Goal: Task Accomplishment & Management: Complete application form

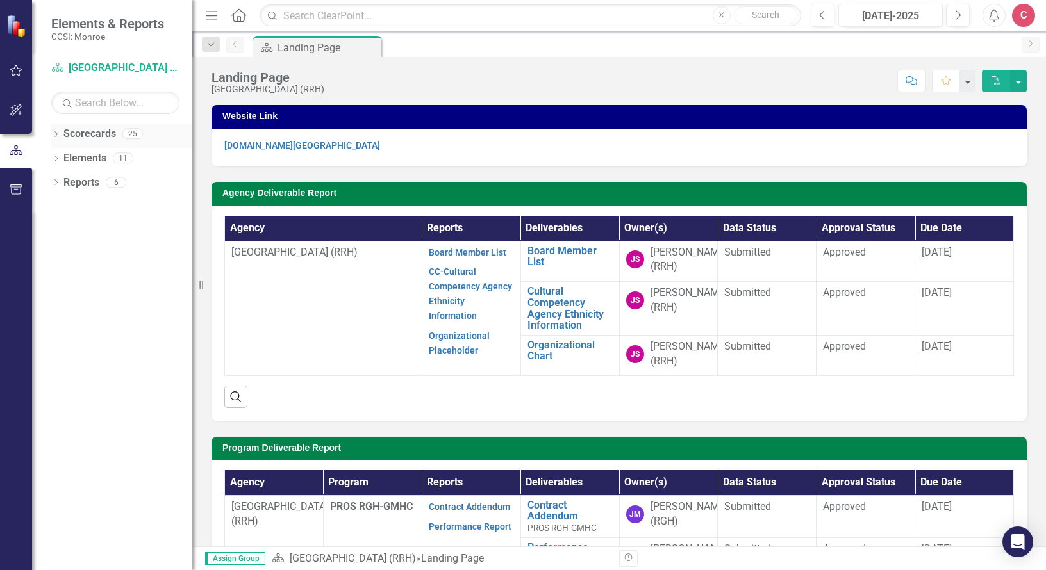
click at [56, 135] on icon at bounding box center [55, 134] width 3 height 6
click at [61, 208] on icon "Dropdown" at bounding box center [63, 206] width 10 height 8
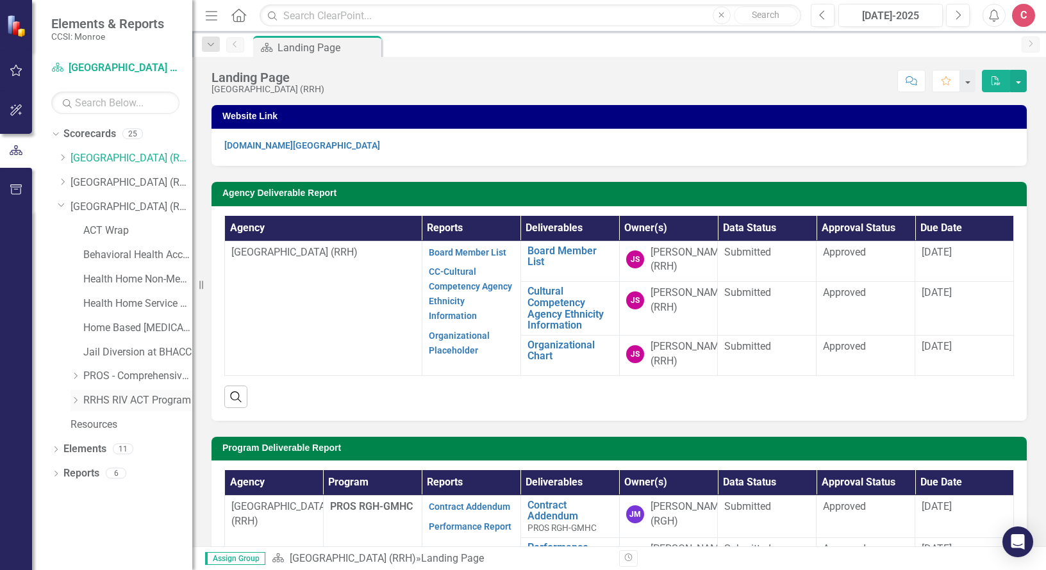
click at [78, 397] on icon "Dropdown" at bounding box center [75, 401] width 10 height 8
click at [118, 352] on link "Jail Diversion at BHACC" at bounding box center [137, 352] width 109 height 15
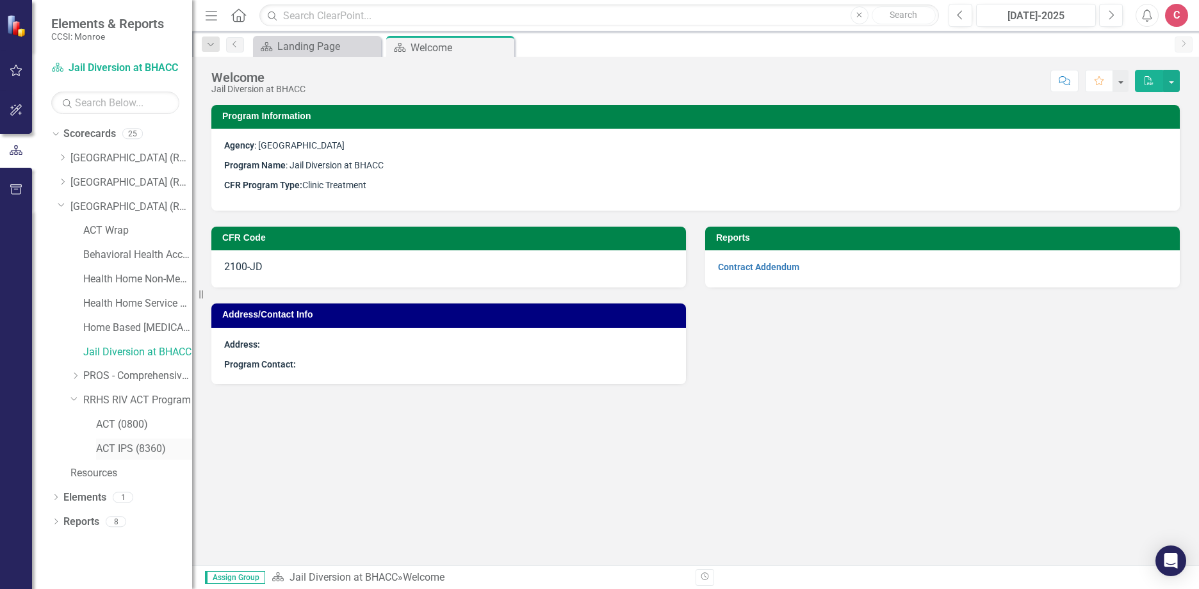
click at [154, 451] on link "ACT IPS (8360)" at bounding box center [144, 449] width 96 height 15
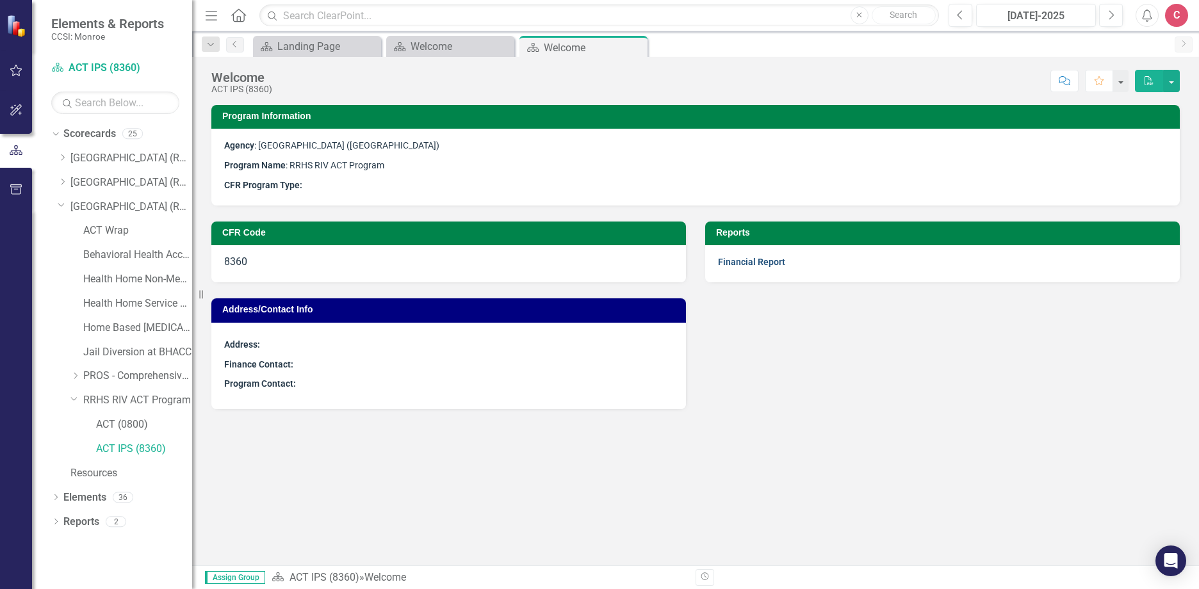
click at [771, 261] on link "Financial Report" at bounding box center [751, 262] width 67 height 10
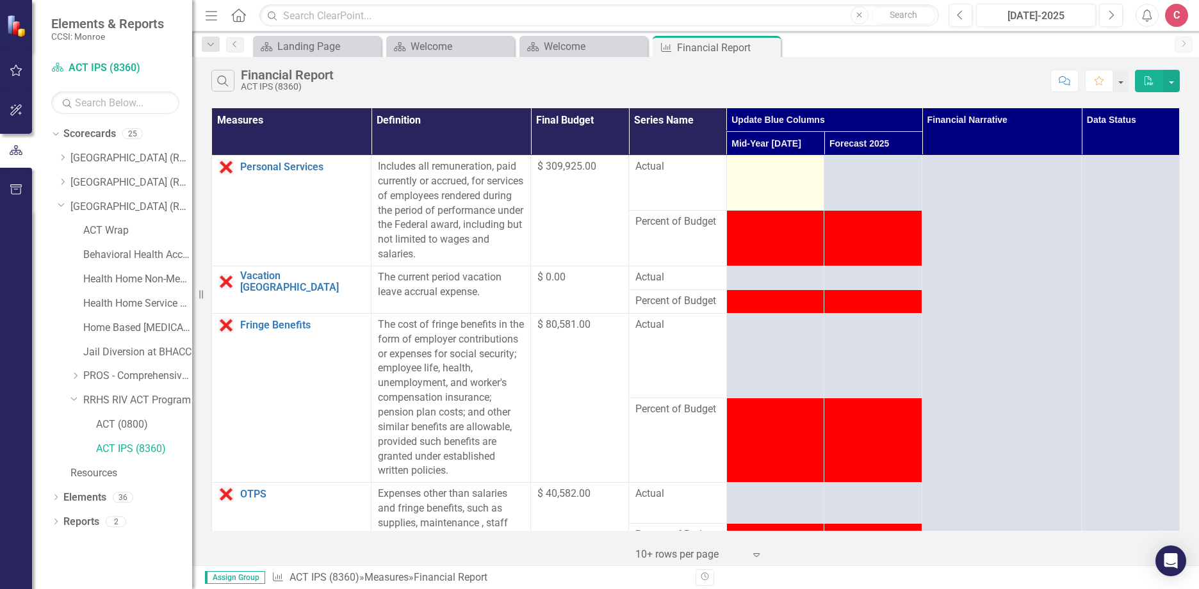
click at [776, 185] on td at bounding box center [775, 183] width 98 height 55
click at [766, 176] on td at bounding box center [775, 183] width 98 height 55
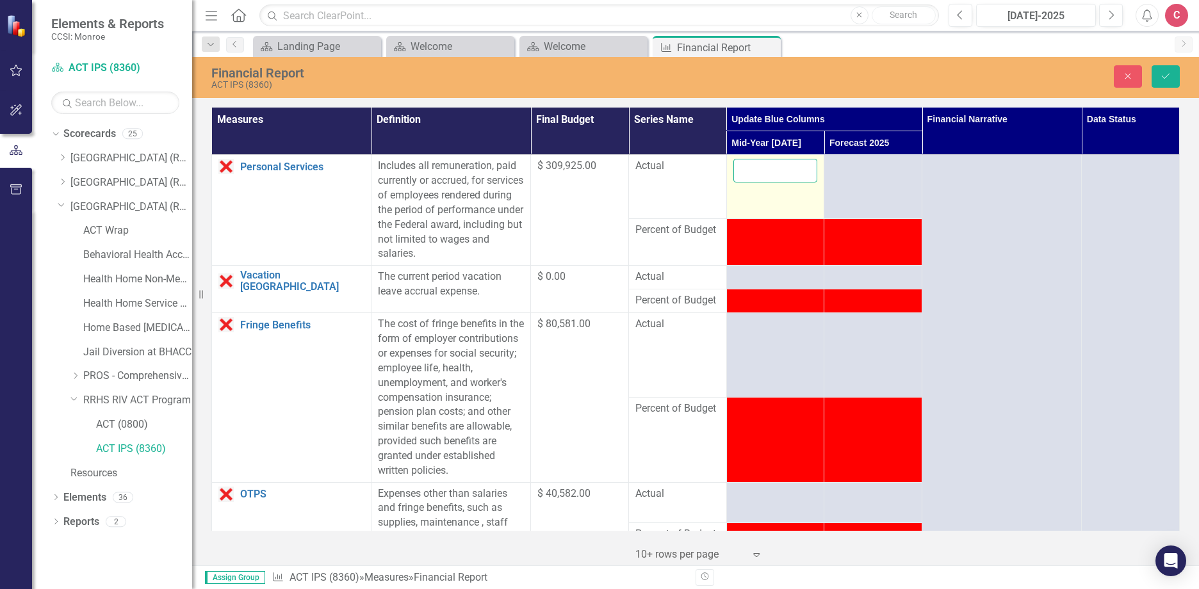
click at [746, 173] on input "number" at bounding box center [776, 171] width 85 height 24
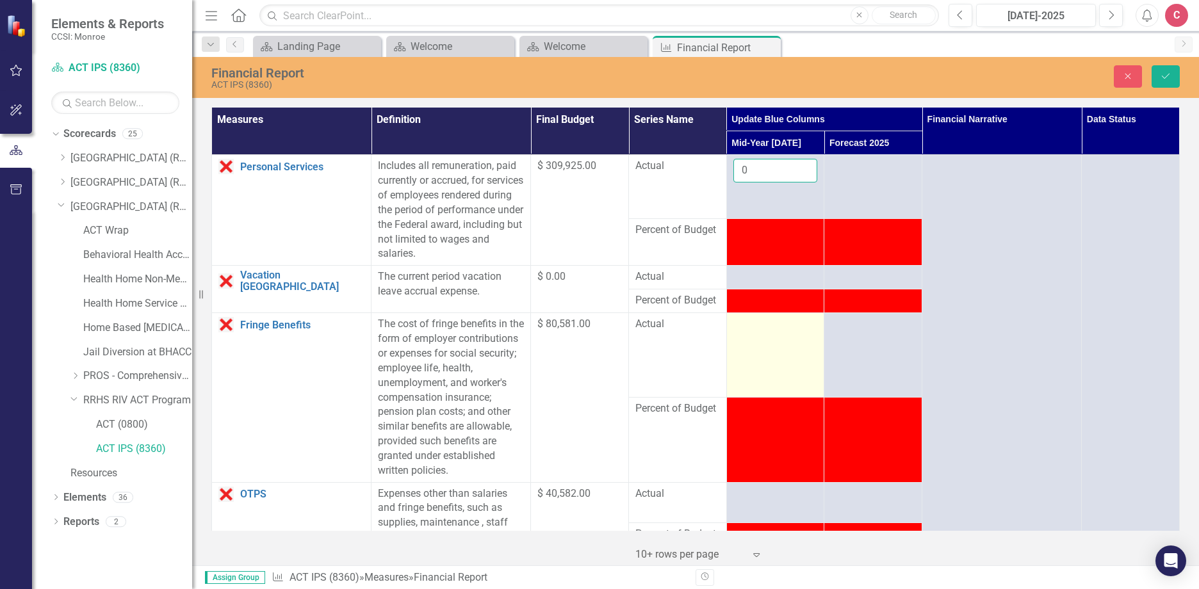
type input "0"
click at [776, 378] on td at bounding box center [775, 355] width 98 height 85
click at [771, 342] on td at bounding box center [775, 355] width 98 height 85
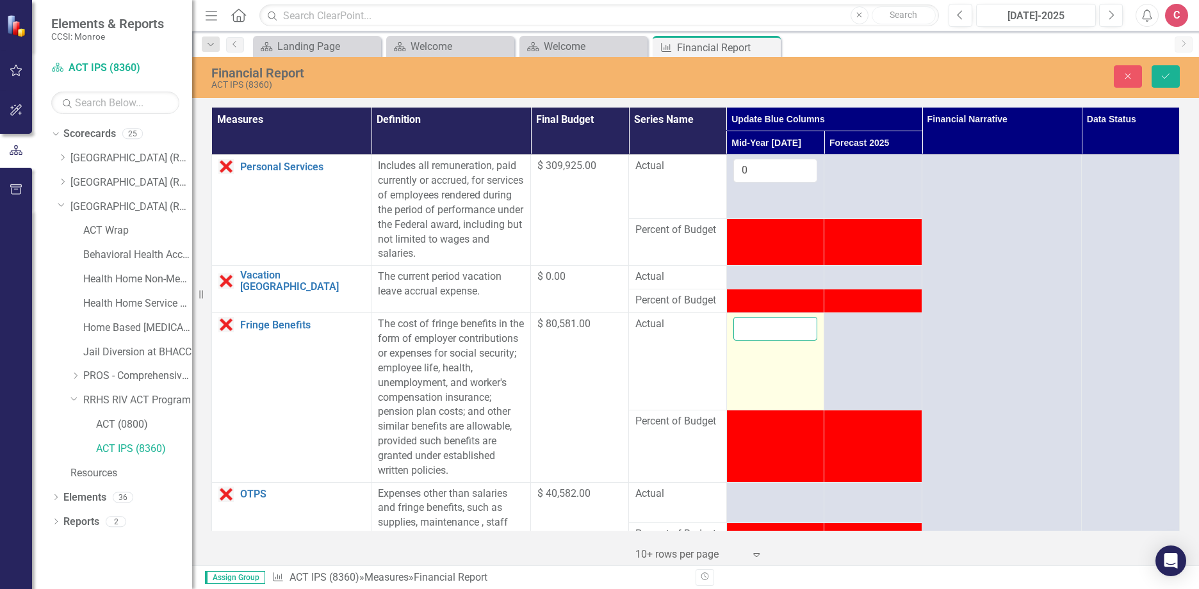
click at [746, 329] on input "number" at bounding box center [776, 329] width 85 height 24
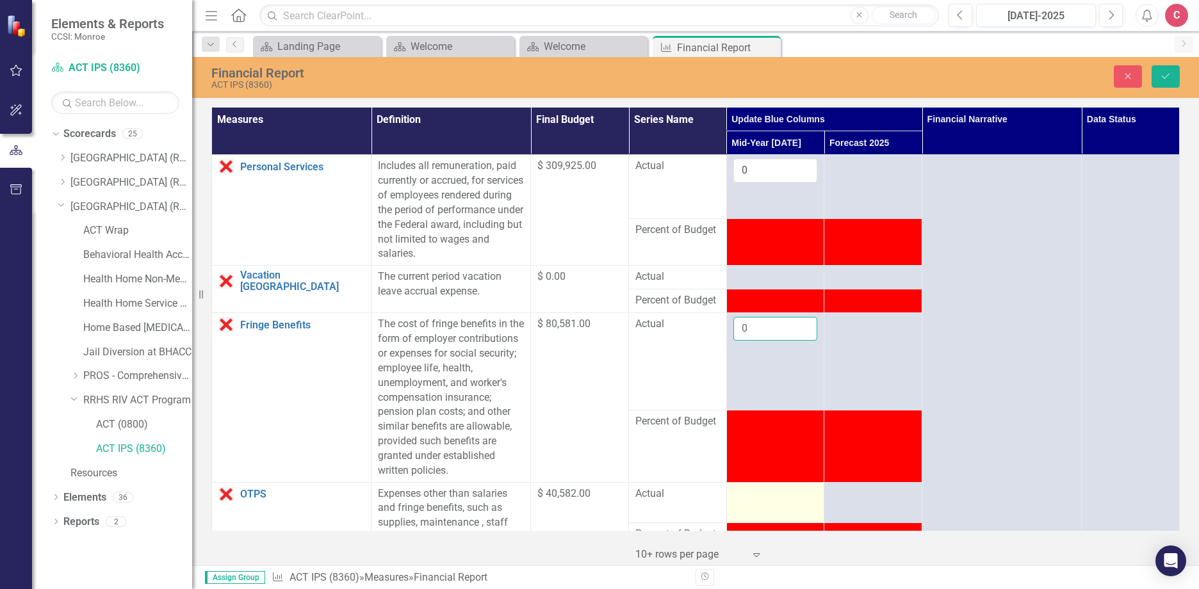
type input "0"
click at [755, 498] on div at bounding box center [776, 494] width 85 height 15
click at [749, 491] on input "number" at bounding box center [776, 499] width 85 height 24
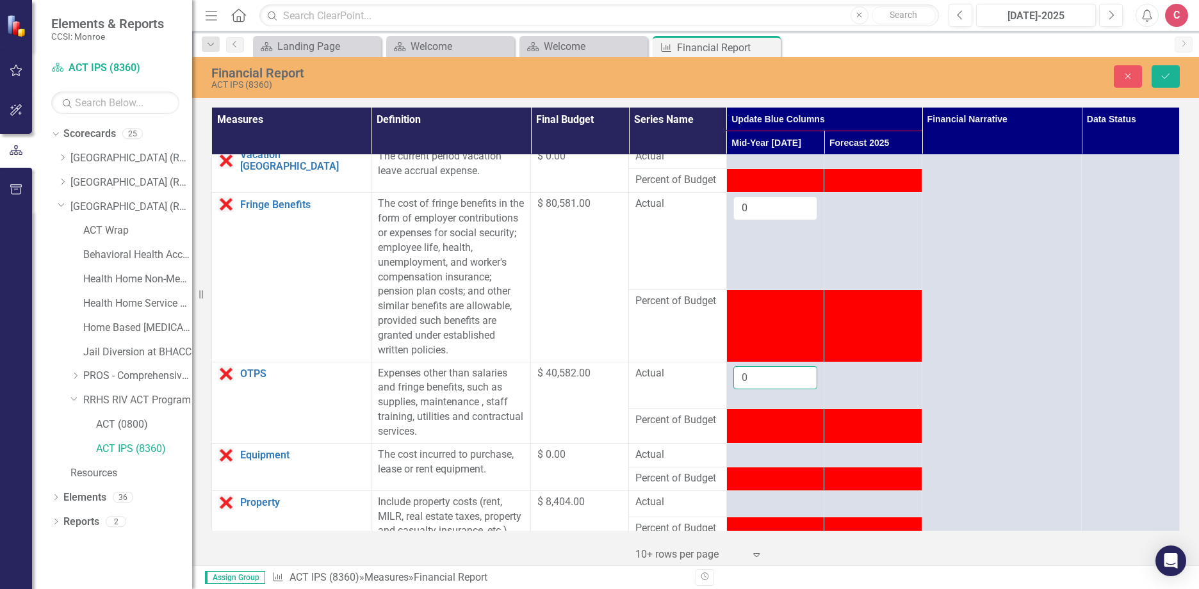
scroll to position [128, 0]
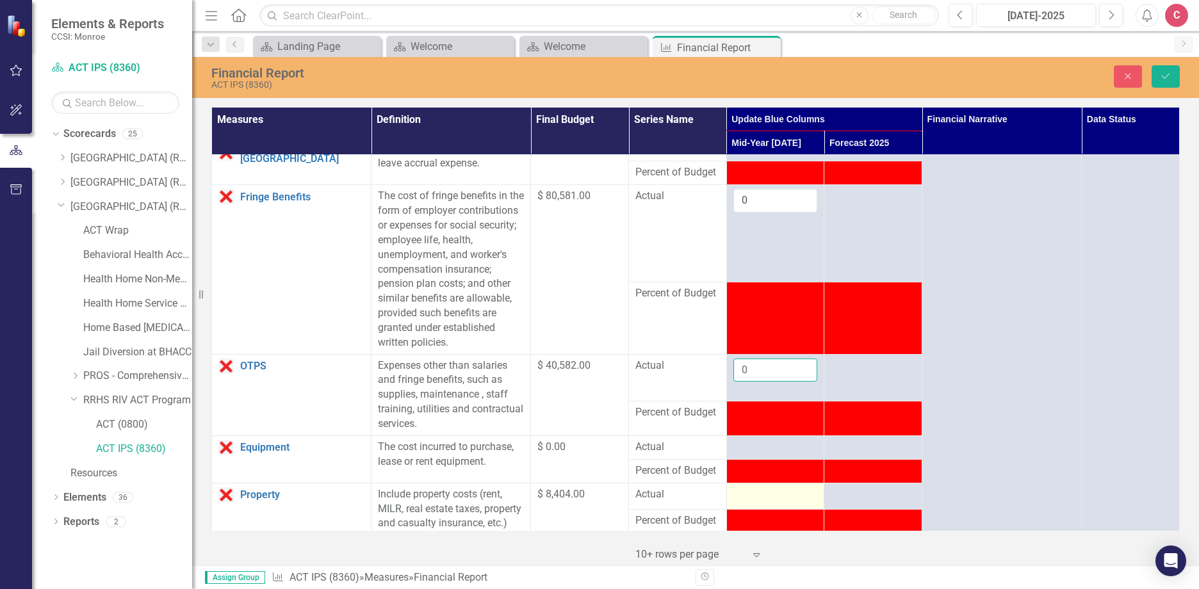
type input "0"
click at [759, 504] on td at bounding box center [775, 496] width 98 height 26
click at [760, 504] on td at bounding box center [775, 496] width 98 height 26
click at [739, 489] on div at bounding box center [776, 495] width 85 height 15
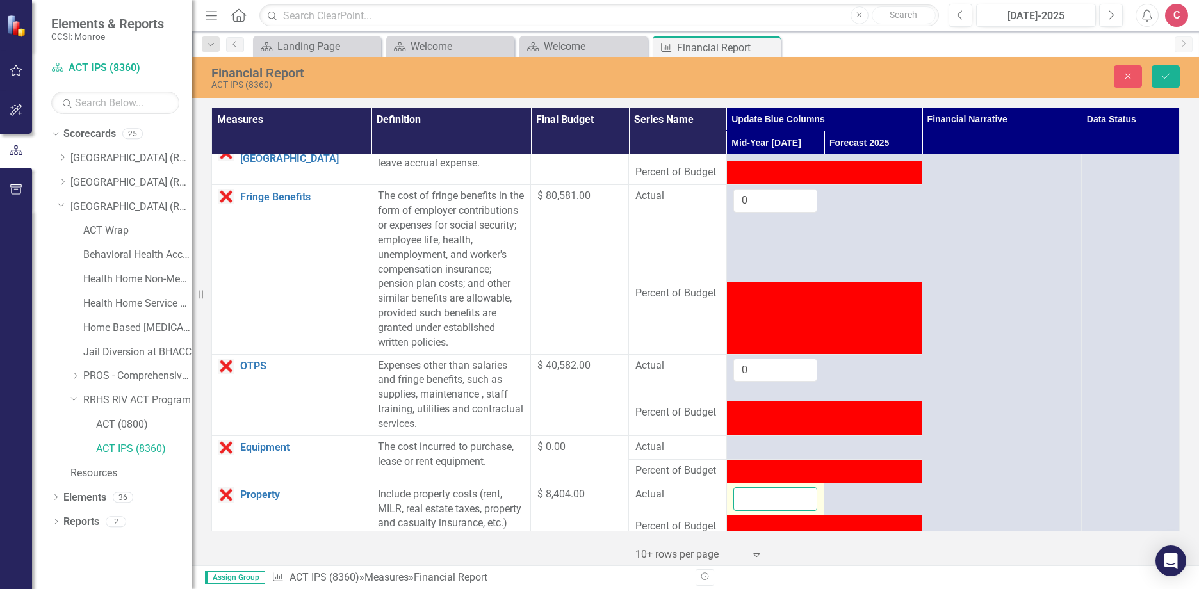
click at [756, 500] on input "number" at bounding box center [776, 500] width 85 height 24
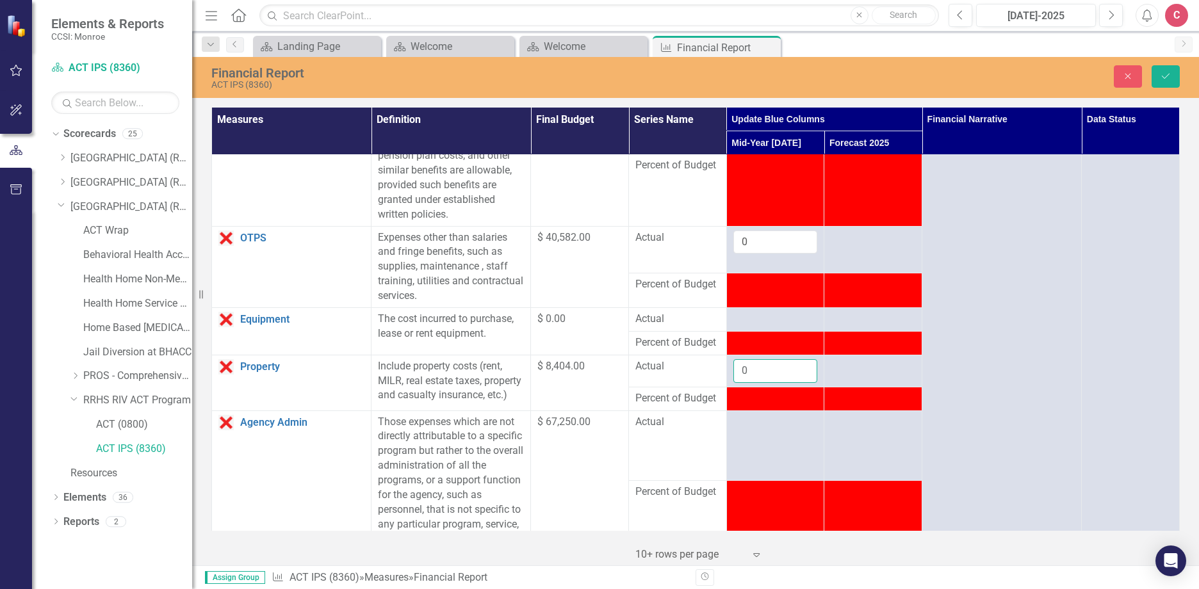
scroll to position [384, 0]
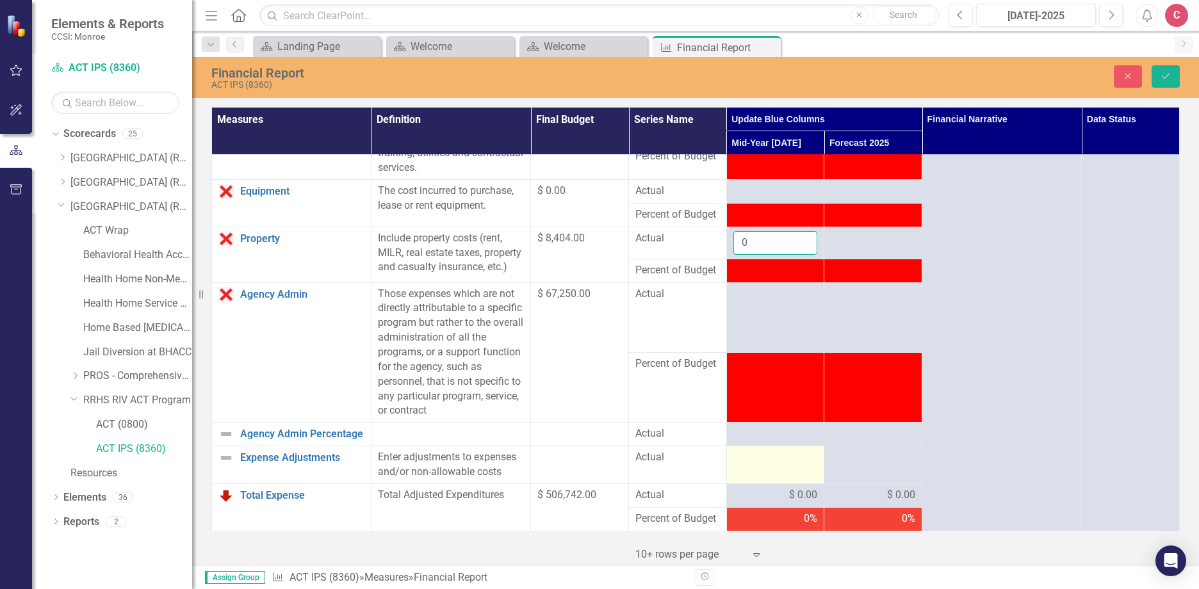
type input "0"
click at [767, 484] on td at bounding box center [775, 466] width 98 height 38
click at [1045, 74] on button "Save" at bounding box center [1166, 76] width 28 height 22
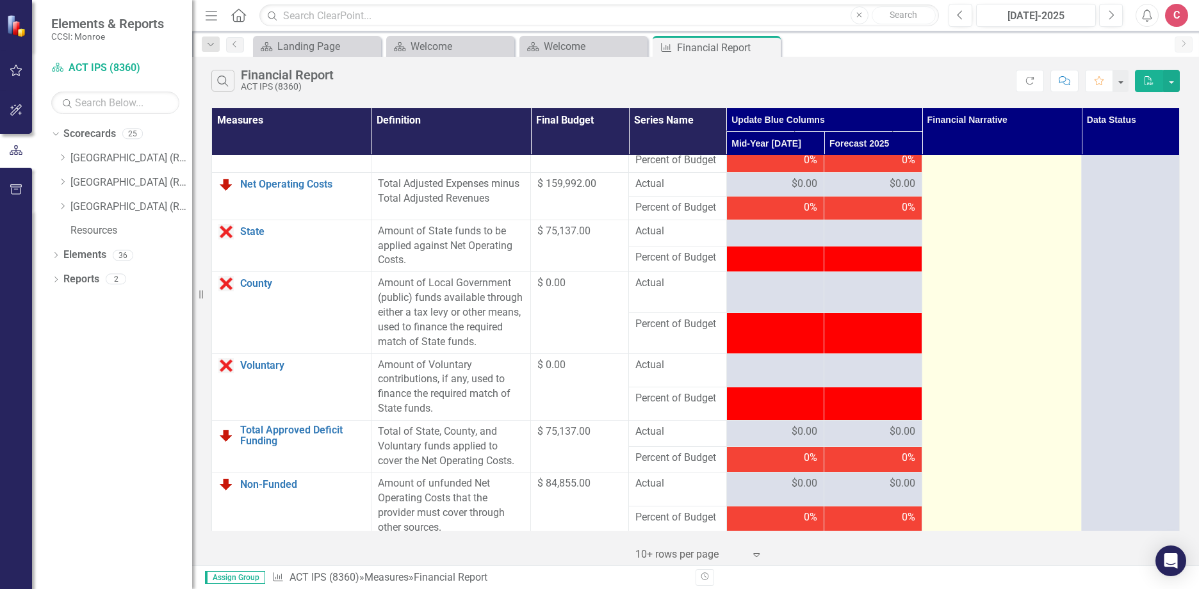
scroll to position [1409, 0]
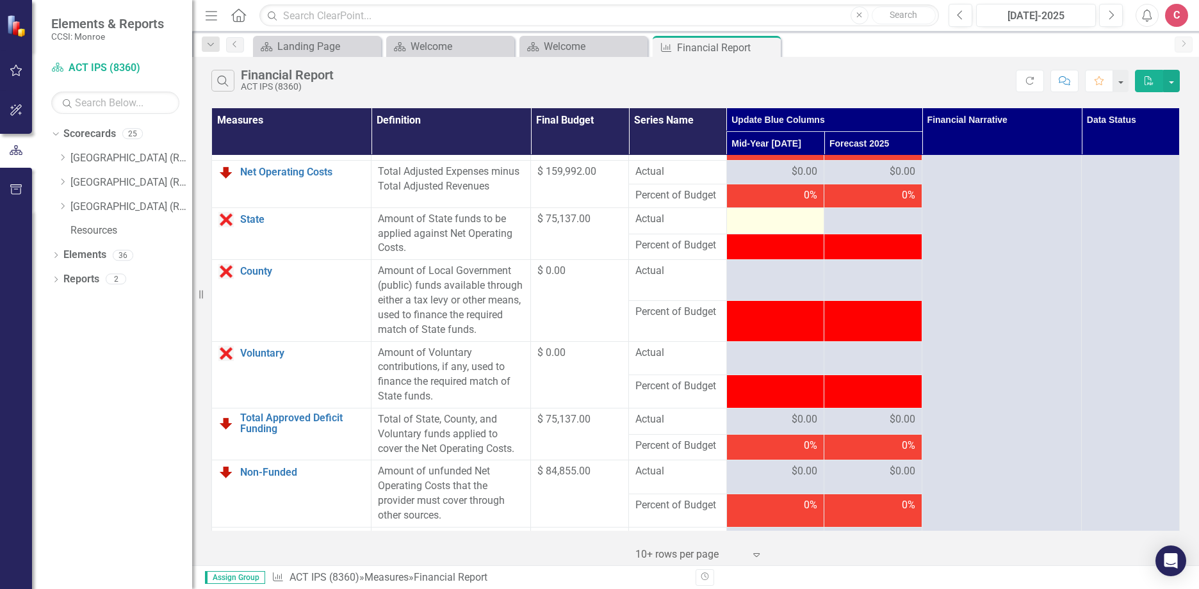
click at [776, 227] on div at bounding box center [776, 219] width 85 height 15
click at [787, 227] on div at bounding box center [776, 219] width 85 height 15
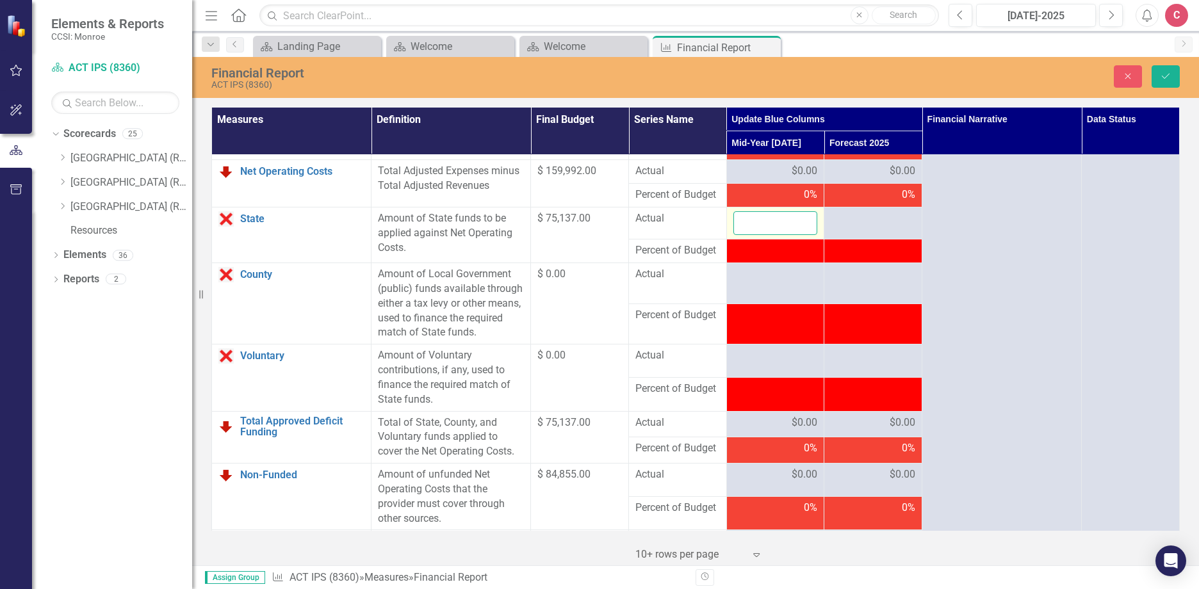
click at [787, 235] on input "number" at bounding box center [776, 223] width 85 height 24
type input "75137"
click at [1045, 82] on button "Save" at bounding box center [1166, 76] width 28 height 22
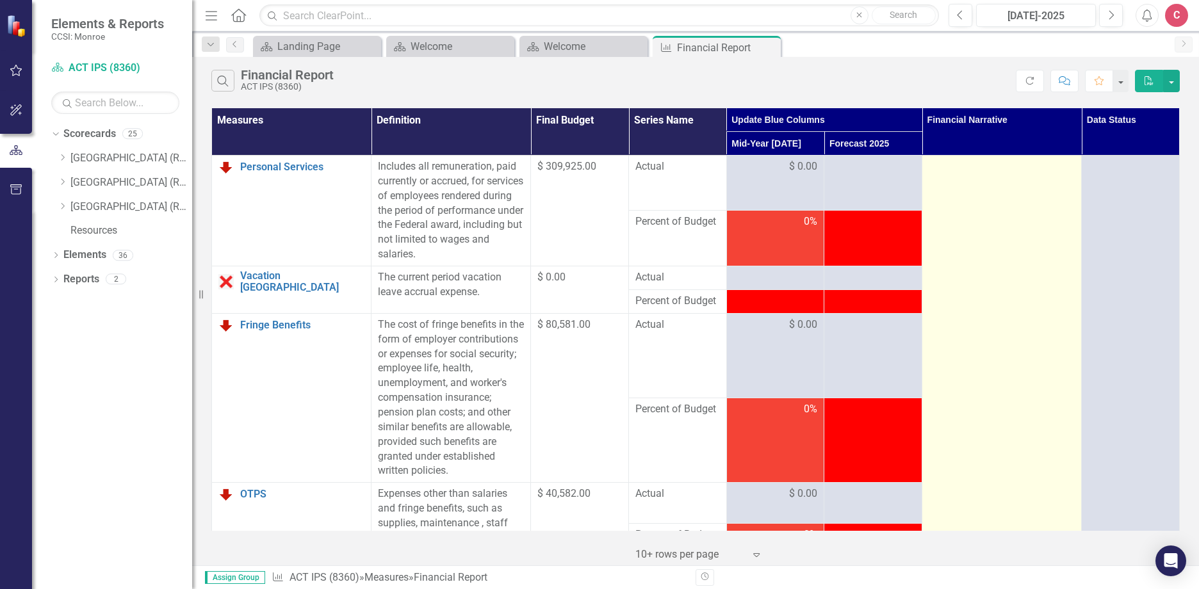
click at [954, 168] on div at bounding box center [1002, 167] width 146 height 15
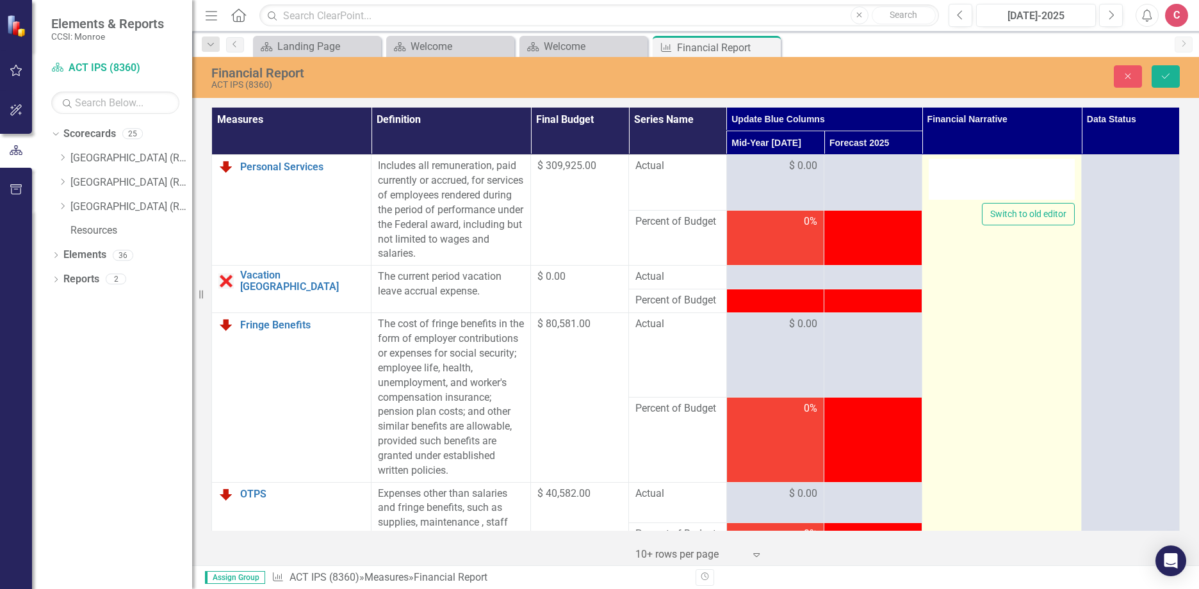
click at [999, 202] on div "Switch to old editor" at bounding box center [1002, 192] width 146 height 67
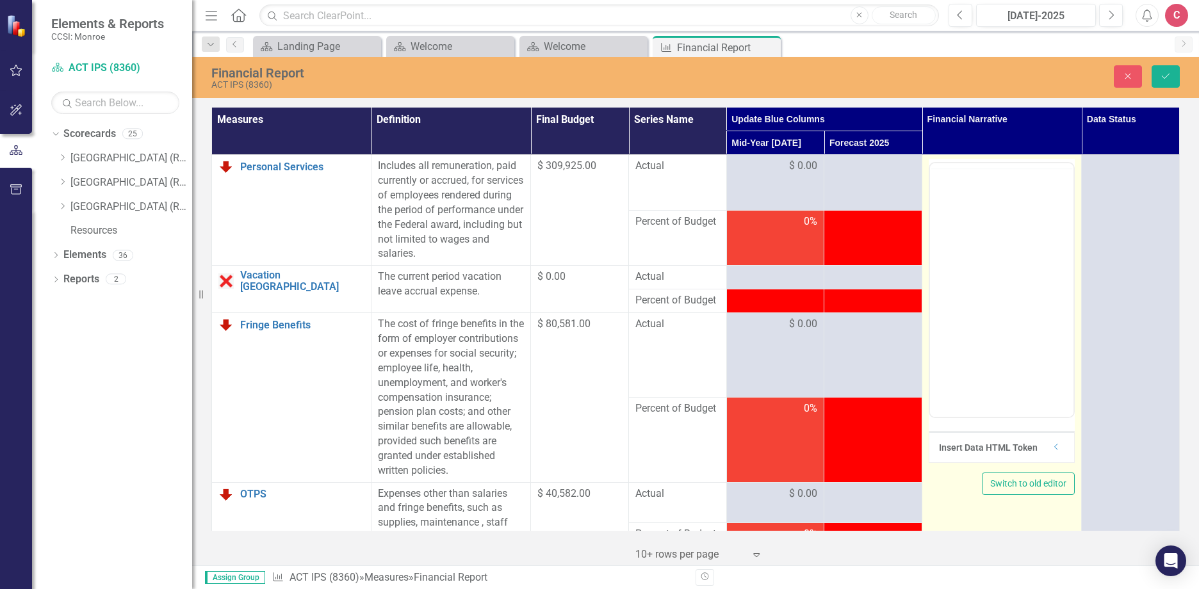
scroll to position [0, 0]
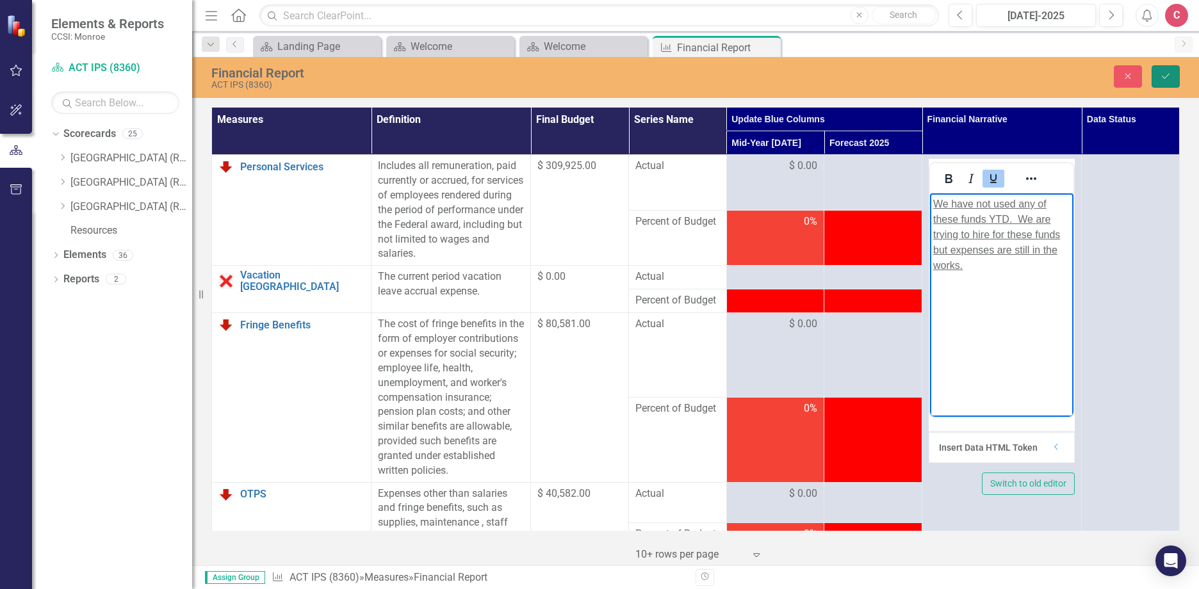
click at [1045, 78] on icon "Save" at bounding box center [1166, 76] width 12 height 9
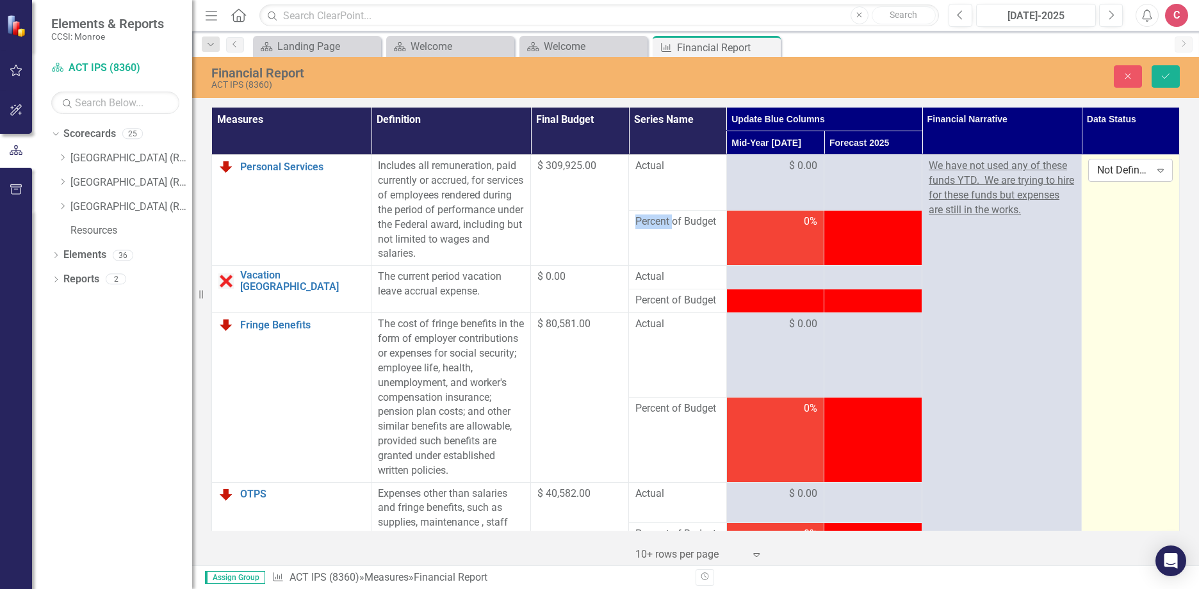
drag, startPoint x: 1113, startPoint y: 179, endPoint x: 1149, endPoint y: 174, distance: 36.3
click at [1045, 174] on icon "Expand" at bounding box center [1160, 170] width 13 height 10
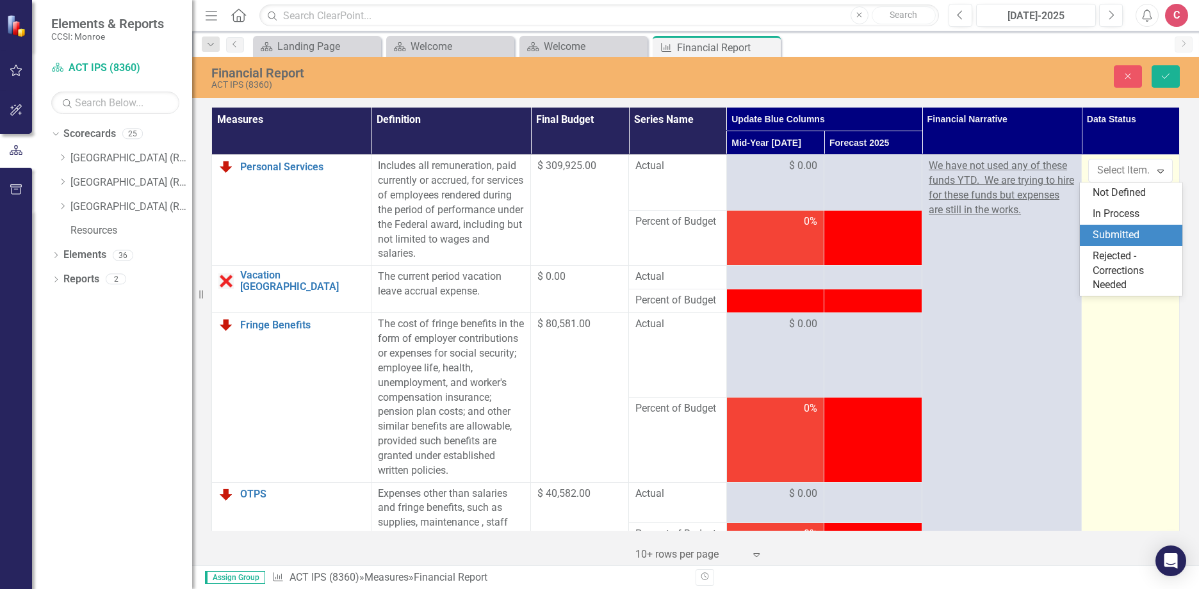
click at [1045, 237] on div "Submitted" at bounding box center [1134, 235] width 82 height 15
